Goal: Task Accomplishment & Management: Use online tool/utility

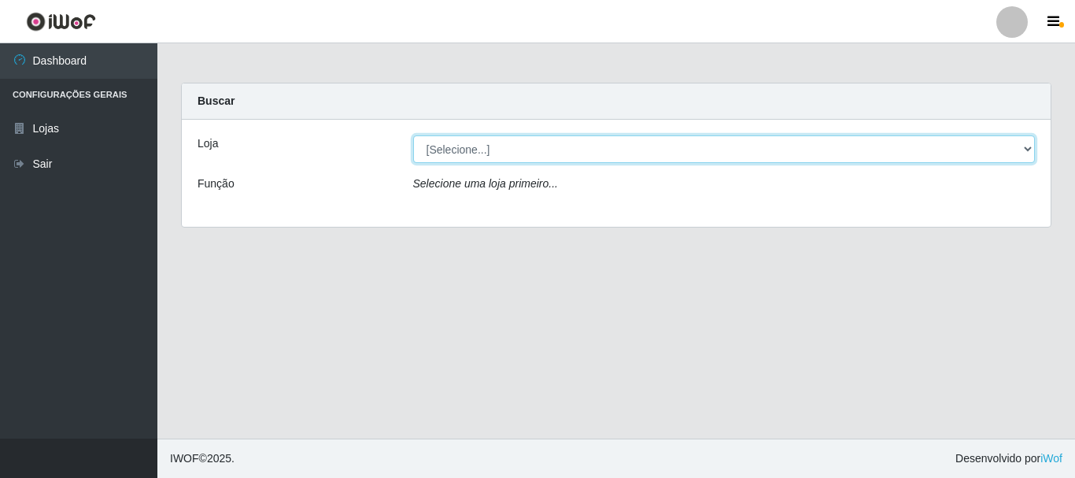
click at [500, 141] on select "[Selecione...] Nordestão - Alecrim" at bounding box center [724, 149] width 622 height 28
select select "453"
click at [413, 135] on select "[Selecione...] Nordestão - Alecrim" at bounding box center [724, 149] width 622 height 28
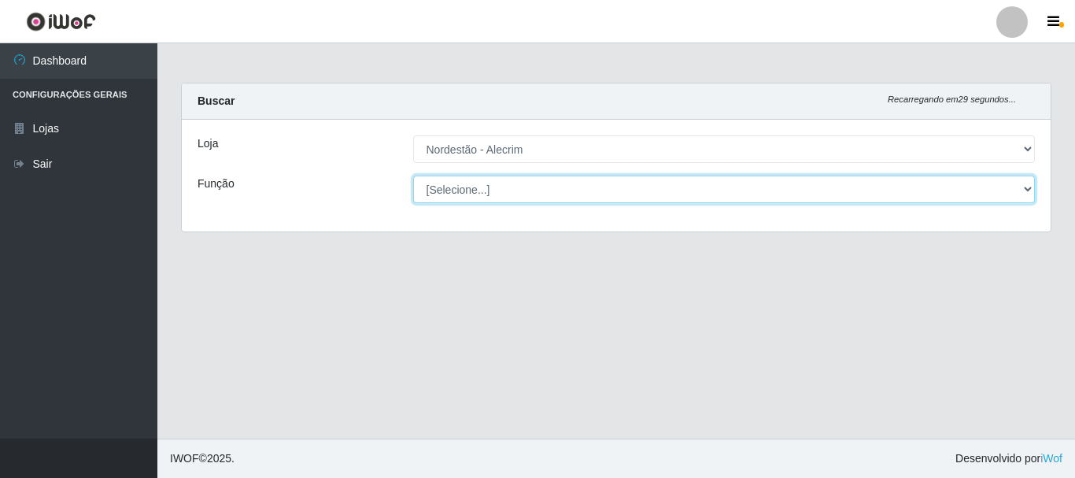
click at [506, 190] on select "[Selecione...] Balconista + Balconista de Padaria Balconista de Padaria ++ Emba…" at bounding box center [724, 189] width 622 height 28
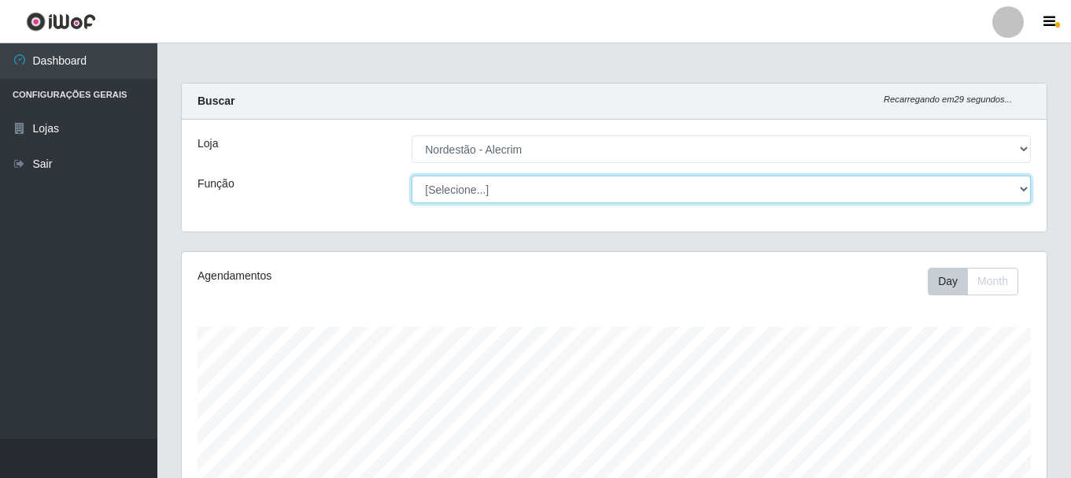
scroll to position [326, 865]
select select "1"
click at [411, 175] on select "[Selecione...] Balconista + Balconista de Padaria Balconista de Padaria ++ Emba…" at bounding box center [720, 189] width 619 height 28
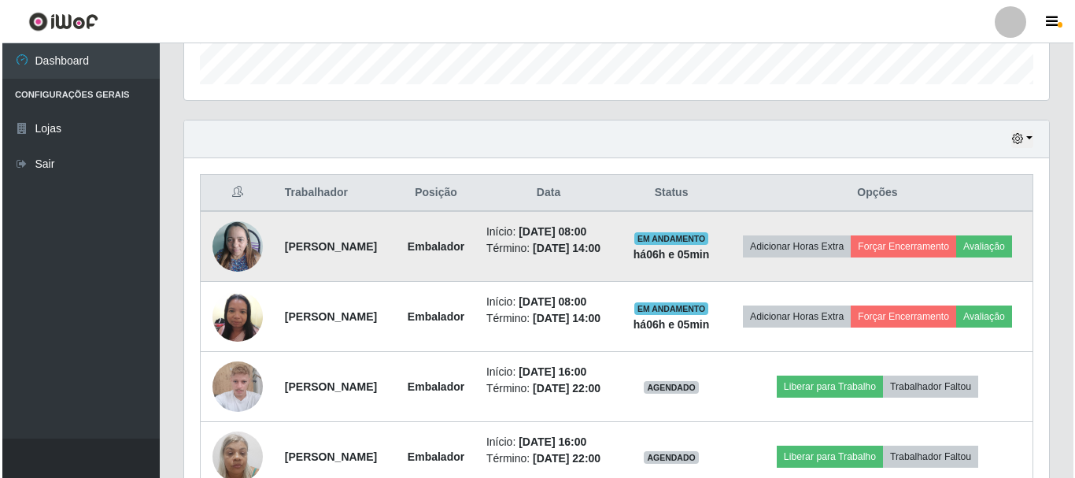
scroll to position [519, 0]
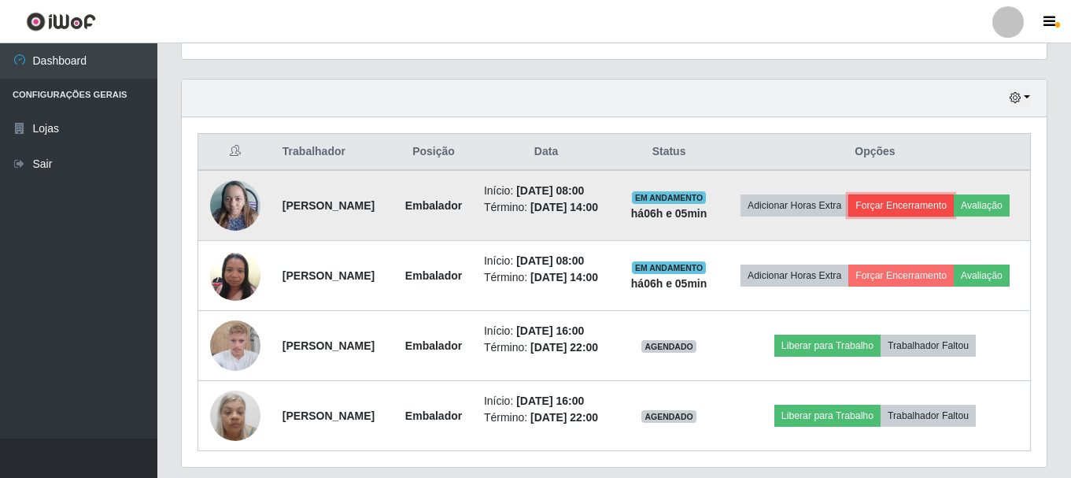
click at [953, 201] on button "Forçar Encerramento" at bounding box center [900, 205] width 105 height 22
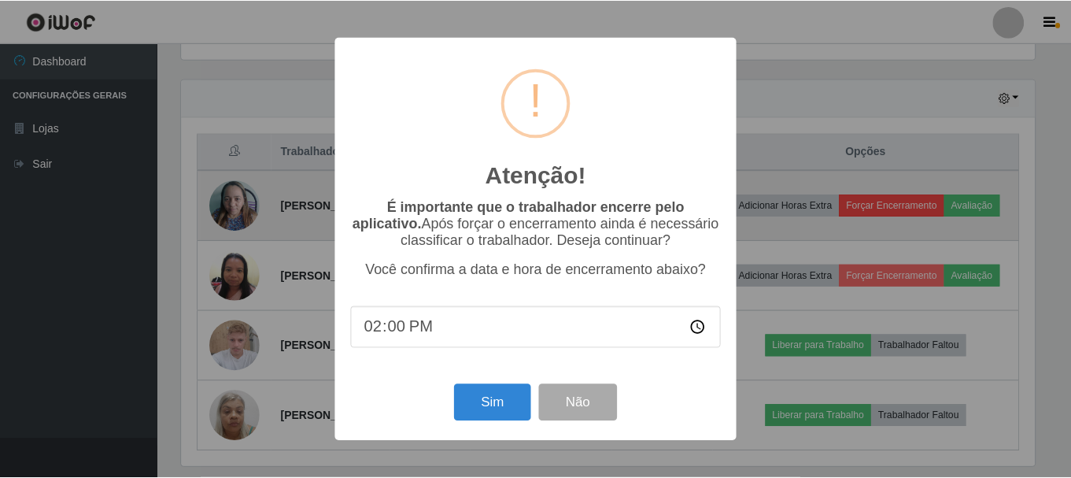
scroll to position [326, 857]
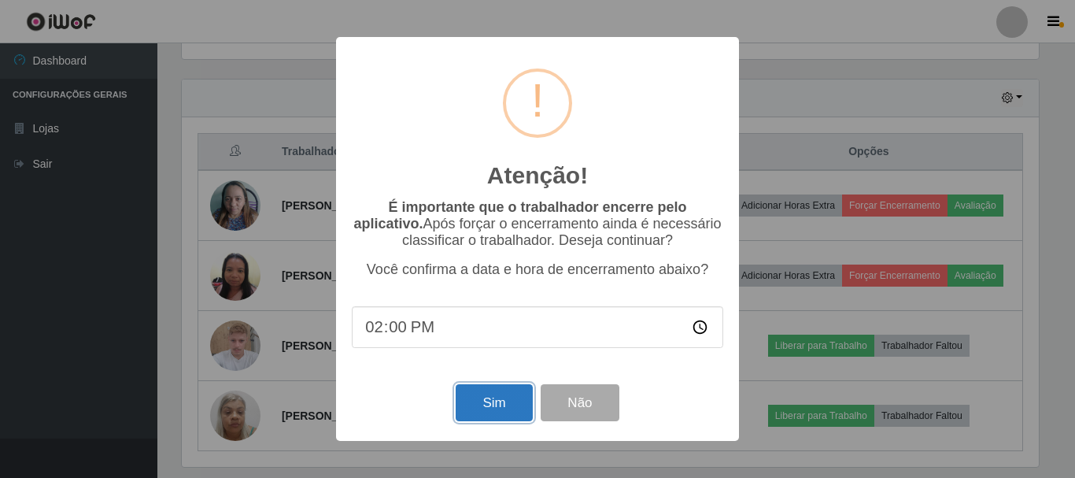
click at [510, 406] on button "Sim" at bounding box center [493, 402] width 76 height 37
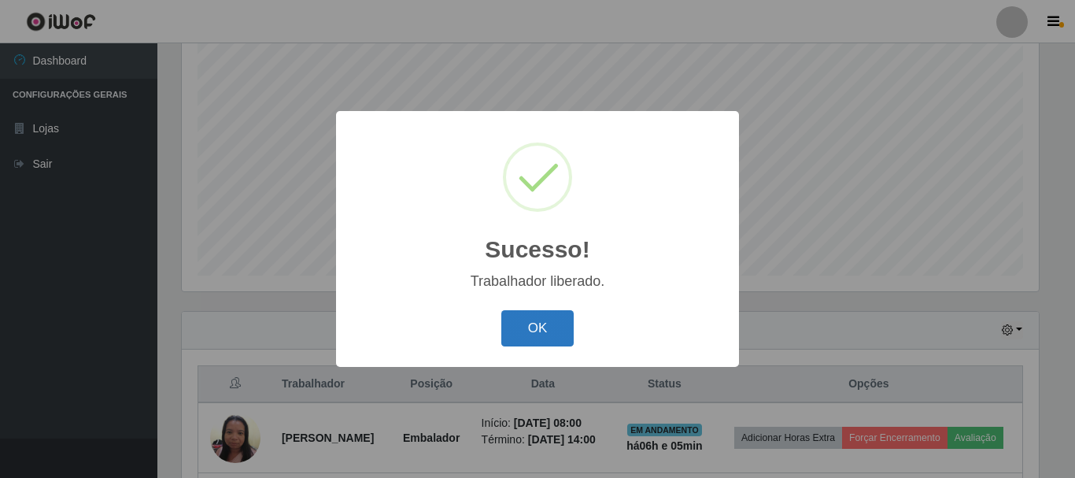
click at [535, 330] on button "OK" at bounding box center [537, 328] width 73 height 37
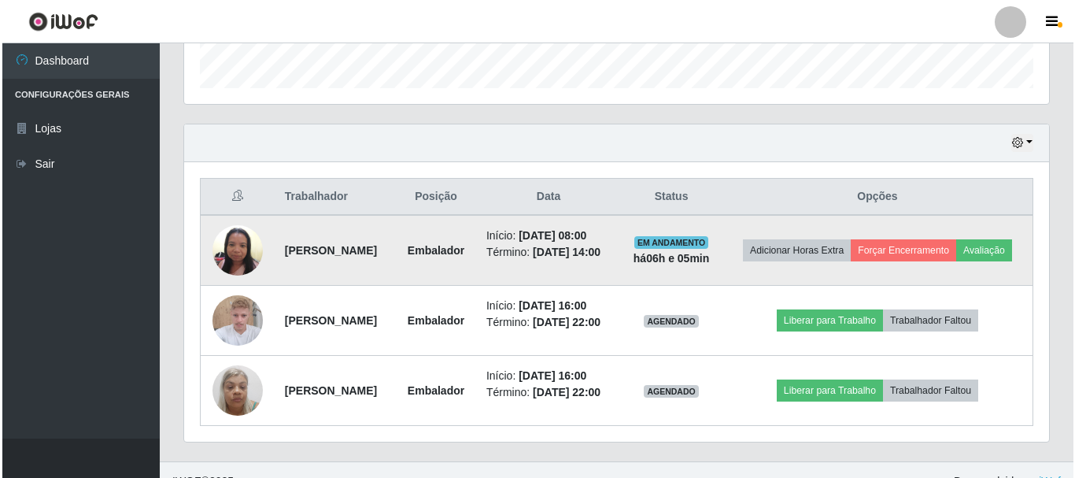
scroll to position [482, 0]
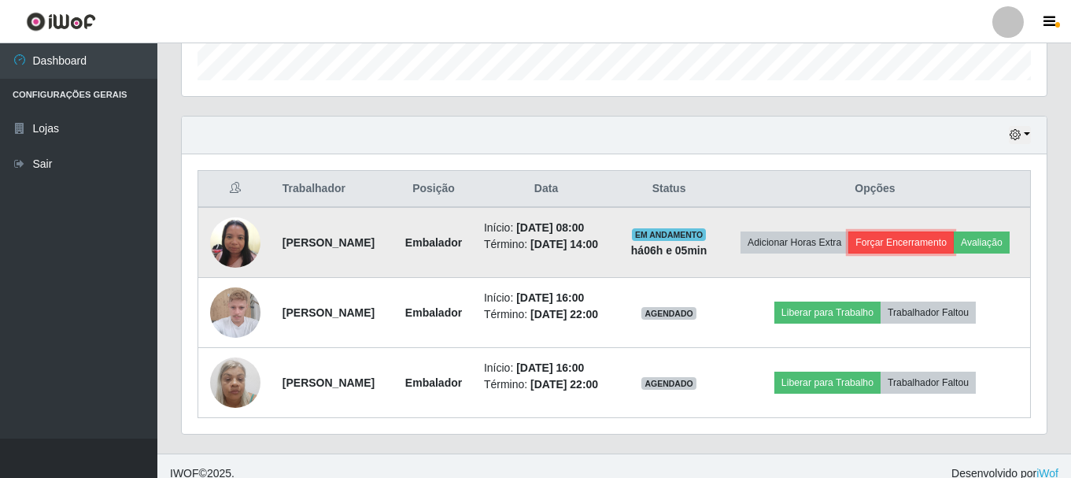
click at [944, 237] on button "Forçar Encerramento" at bounding box center [900, 242] width 105 height 22
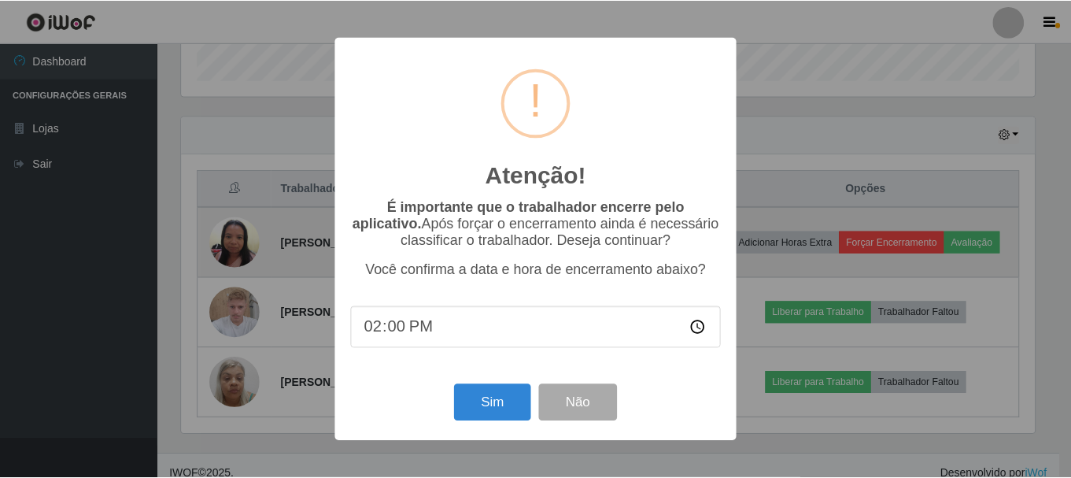
scroll to position [326, 857]
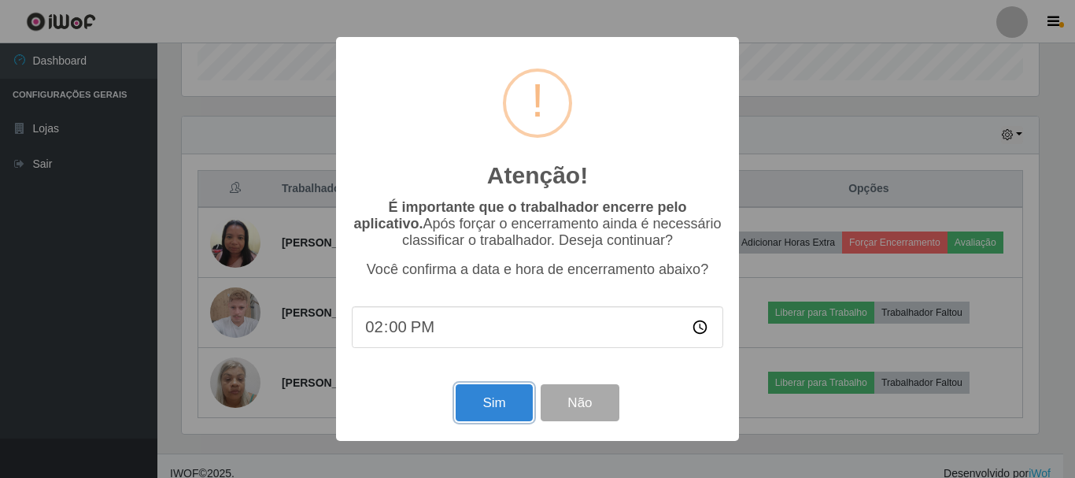
click at [476, 405] on button "Sim" at bounding box center [493, 402] width 76 height 37
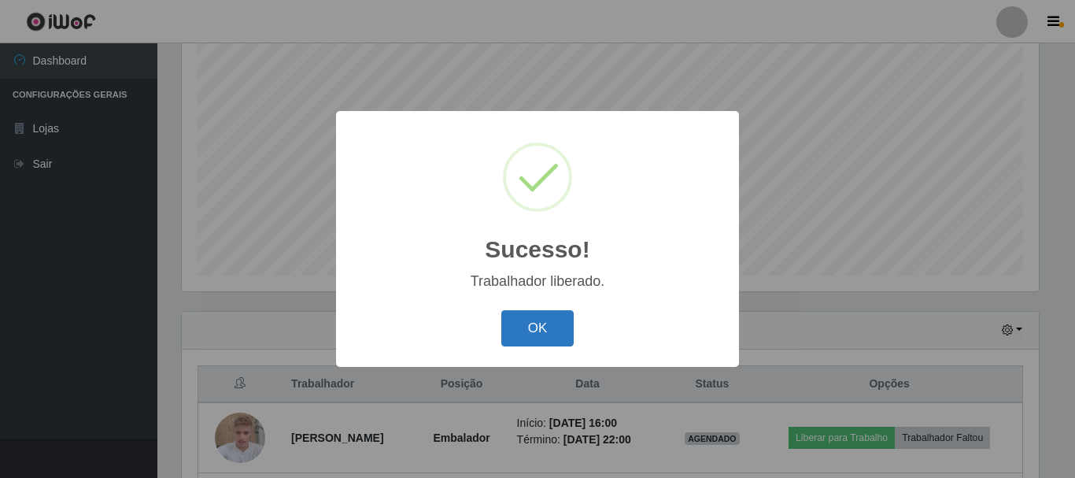
click at [537, 337] on button "OK" at bounding box center [537, 328] width 73 height 37
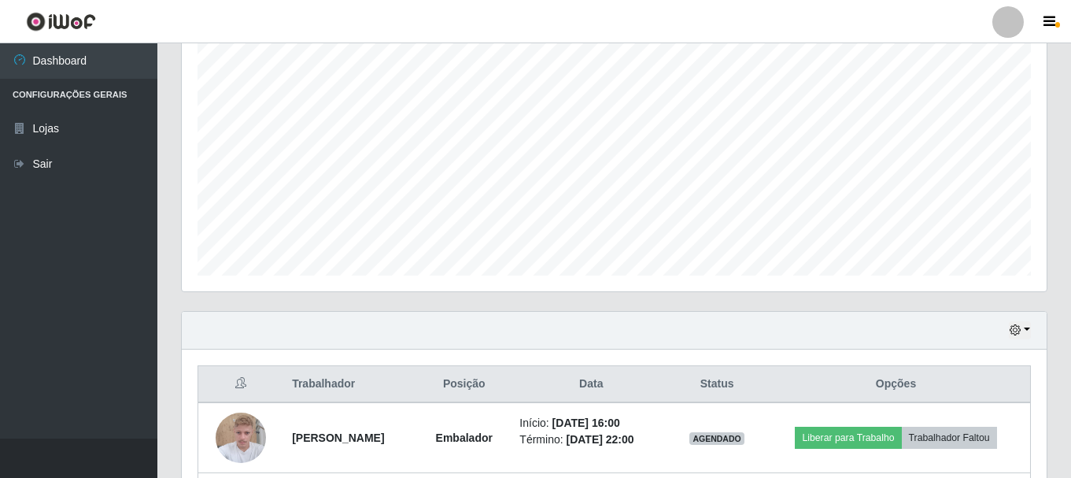
scroll to position [427, 0]
